Goal: Navigation & Orientation: Understand site structure

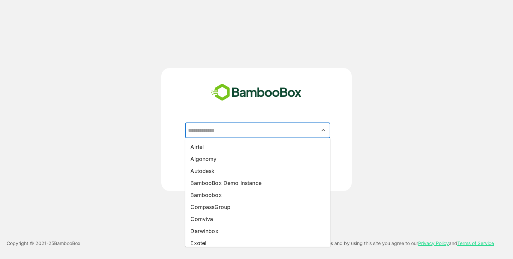
click at [247, 128] on input "text" at bounding box center [257, 130] width 143 height 13
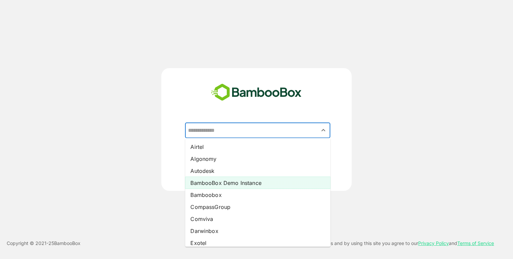
click at [248, 183] on li "BambooBox Demo Instance" at bounding box center [257, 183] width 145 height 12
type input "**********"
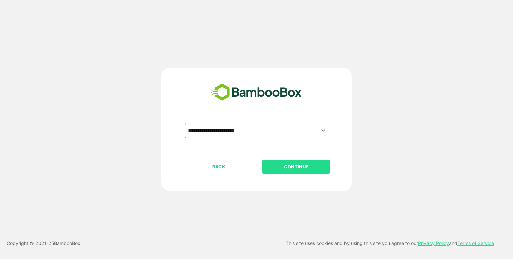
click at [299, 166] on p "CONTINUE" at bounding box center [296, 166] width 67 height 7
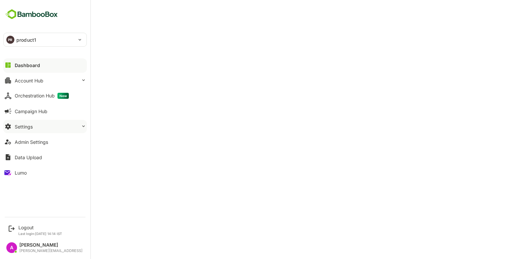
click at [51, 122] on button "Settings" at bounding box center [44, 126] width 83 height 13
click at [50, 125] on button "Settings" at bounding box center [44, 126] width 83 height 13
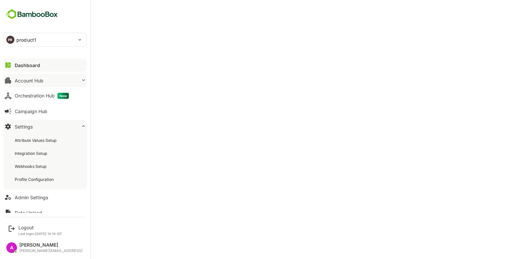
click at [57, 84] on button "Account Hub" at bounding box center [44, 80] width 83 height 13
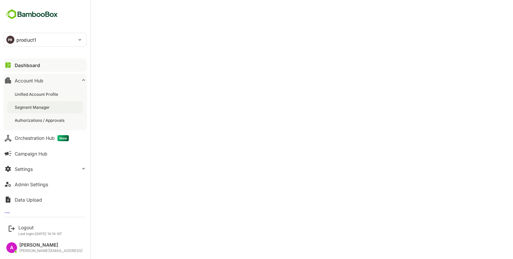
click at [50, 111] on div "Segment Manager" at bounding box center [44, 107] width 75 height 12
click at [16, 69] on button "Dashboard" at bounding box center [44, 64] width 83 height 13
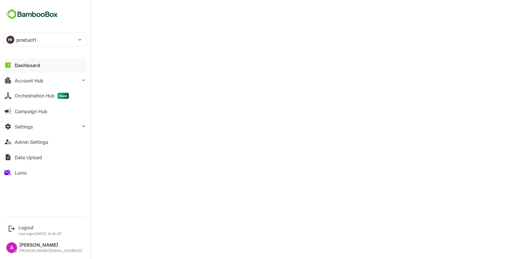
click at [24, 63] on div "Dashboard" at bounding box center [27, 65] width 25 height 6
